Goal: Book appointment/travel/reservation

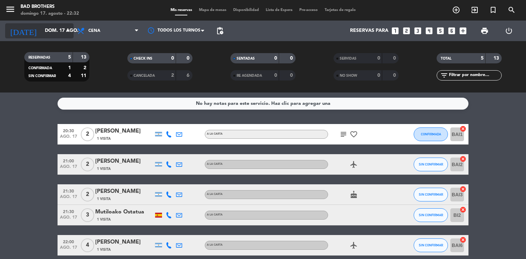
click at [67, 30] on icon "arrow_drop_down" at bounding box center [68, 31] width 8 height 8
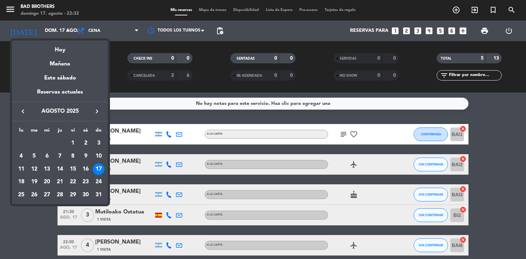
click at [22, 183] on div "18" at bounding box center [21, 182] width 12 height 12
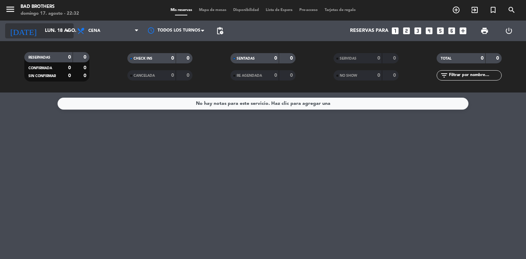
click at [60, 33] on input "lun. 18 ago." at bounding box center [73, 31] width 65 height 12
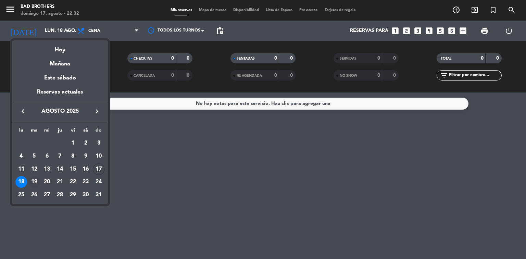
click at [35, 183] on div "19" at bounding box center [34, 182] width 12 height 12
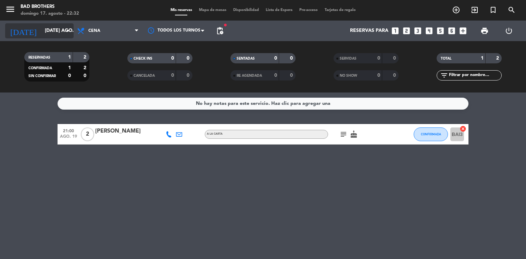
click at [66, 31] on icon "arrow_drop_down" at bounding box center [68, 31] width 8 height 8
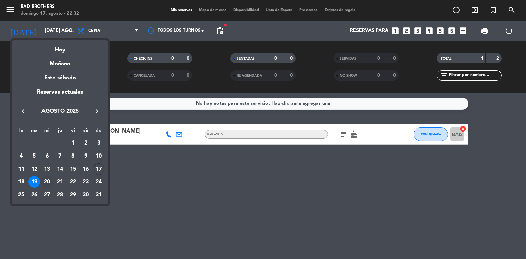
click at [45, 181] on div "20" at bounding box center [47, 182] width 12 height 12
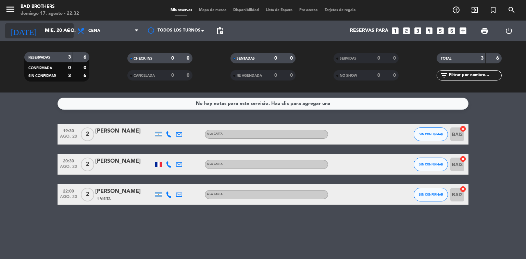
click at [66, 31] on icon "arrow_drop_down" at bounding box center [68, 31] width 8 height 8
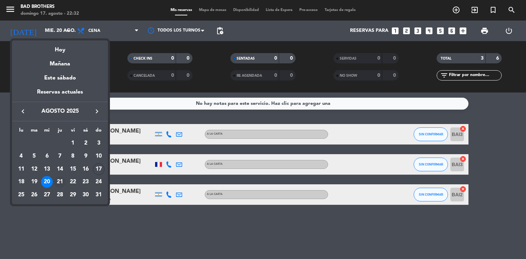
click at [56, 183] on div "21" at bounding box center [60, 182] width 12 height 12
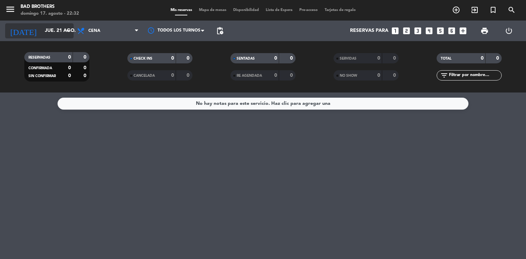
click at [65, 29] on icon "arrow_drop_down" at bounding box center [68, 31] width 8 height 8
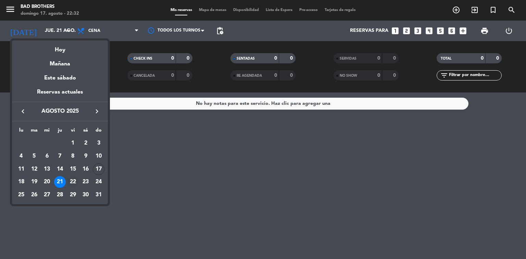
click at [72, 179] on div "22" at bounding box center [73, 182] width 12 height 12
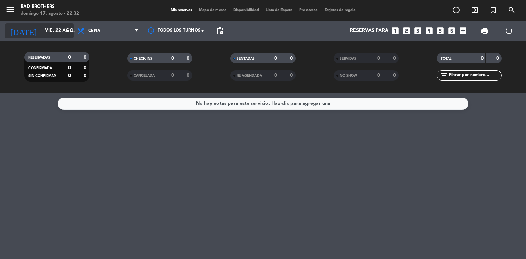
click at [57, 30] on input "vie. 22 ago." at bounding box center [73, 31] width 65 height 12
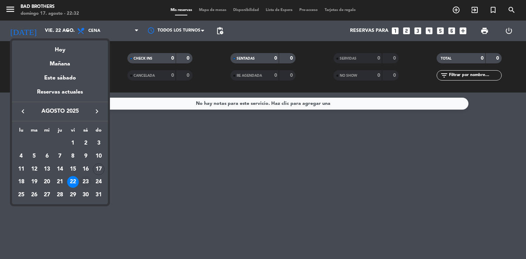
click at [86, 182] on div "23" at bounding box center [86, 182] width 12 height 12
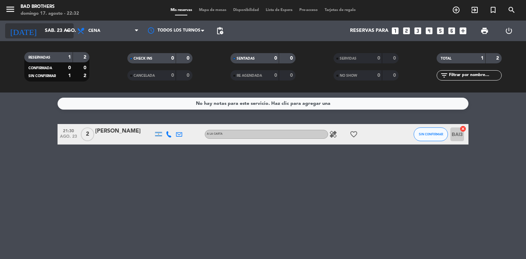
click at [63, 32] on input "sáb. 23 ago." at bounding box center [73, 31] width 65 height 12
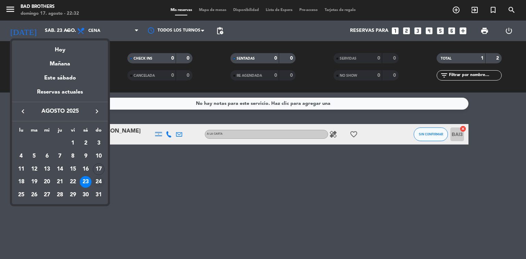
click at [97, 183] on div "24" at bounding box center [99, 182] width 12 height 12
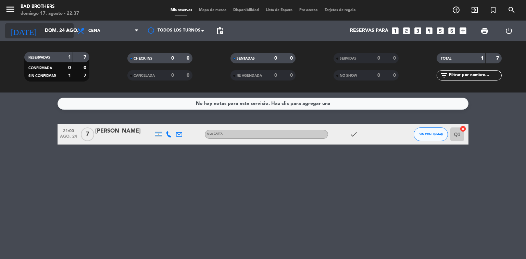
click at [61, 27] on input "dom. 24 ago." at bounding box center [73, 31] width 65 height 12
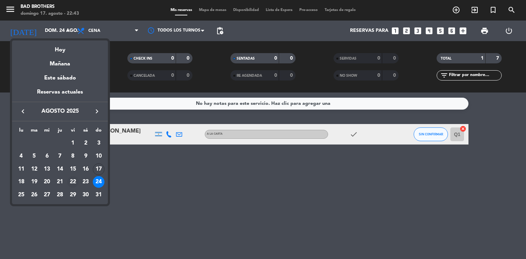
click at [72, 178] on div "22" at bounding box center [73, 182] width 12 height 12
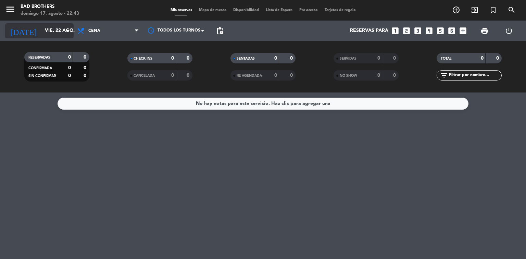
click at [70, 32] on icon "arrow_drop_down" at bounding box center [68, 31] width 8 height 8
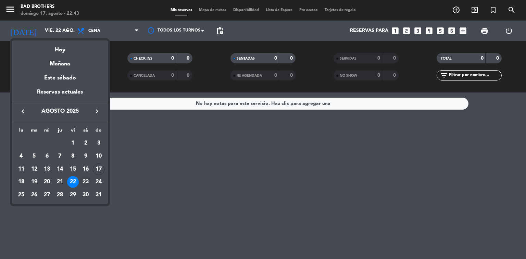
click at [87, 182] on div "23" at bounding box center [86, 182] width 12 height 12
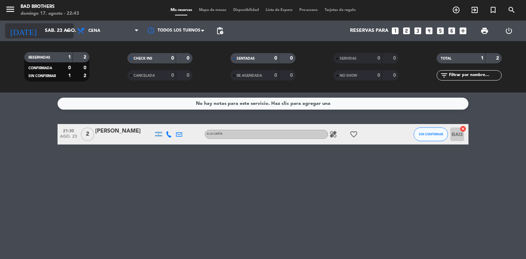
click at [65, 35] on div "[DATE] sáb. 23 ago. arrow_drop_down" at bounding box center [39, 30] width 68 height 15
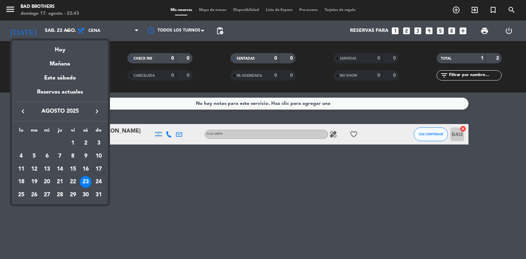
click at [99, 183] on div "24" at bounding box center [99, 182] width 12 height 12
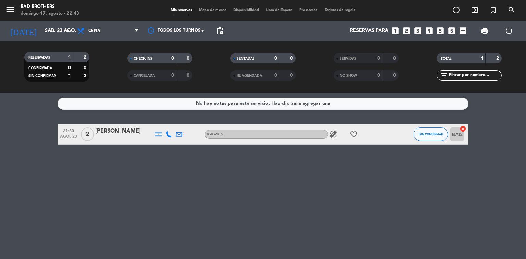
type input "dom. 24 ago."
